Goal: Transaction & Acquisition: Purchase product/service

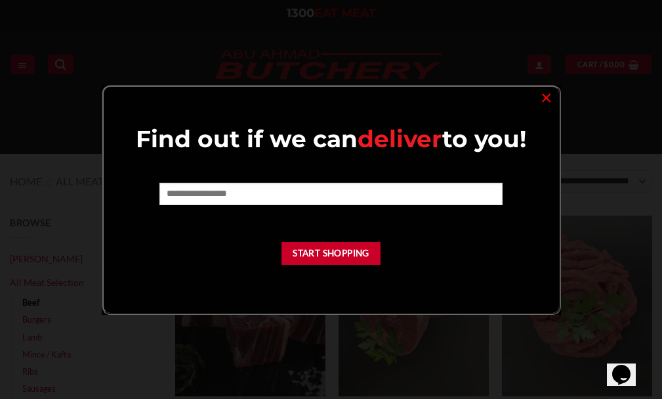
click at [535, 94] on div "Find out if we can deliver to you! Start Shopping ×" at bounding box center [332, 200] width 460 height 230
click at [550, 100] on link "×" at bounding box center [546, 97] width 19 height 18
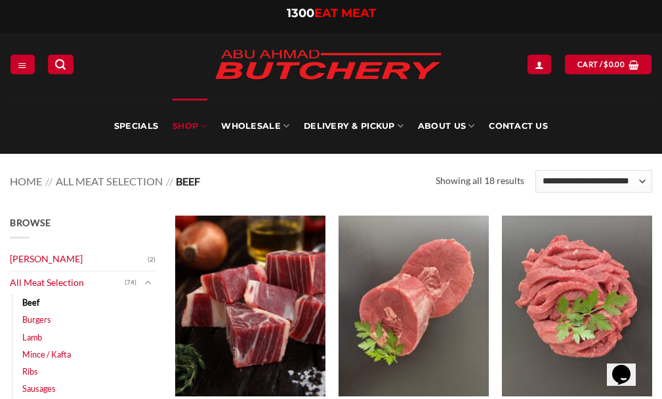
click at [32, 299] on link "Beef" at bounding box center [30, 301] width 17 height 17
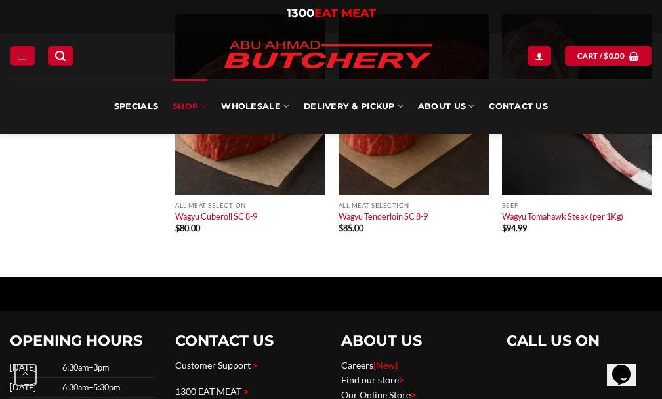
scroll to position [1444, 0]
